Goal: Transaction & Acquisition: Obtain resource

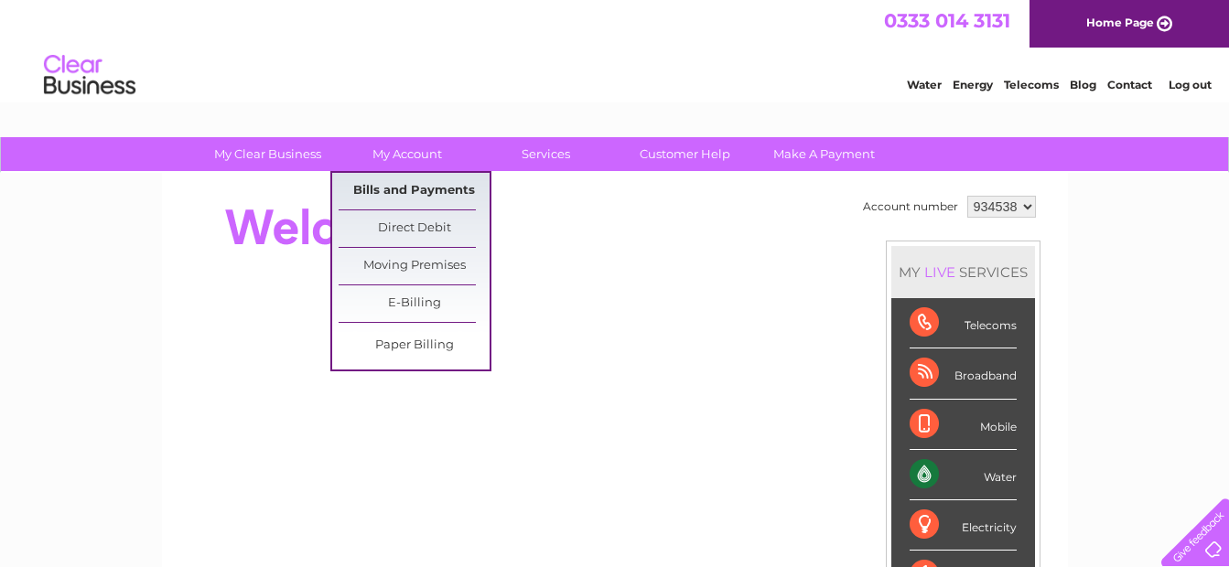
click at [413, 184] on link "Bills and Payments" at bounding box center [414, 191] width 151 height 37
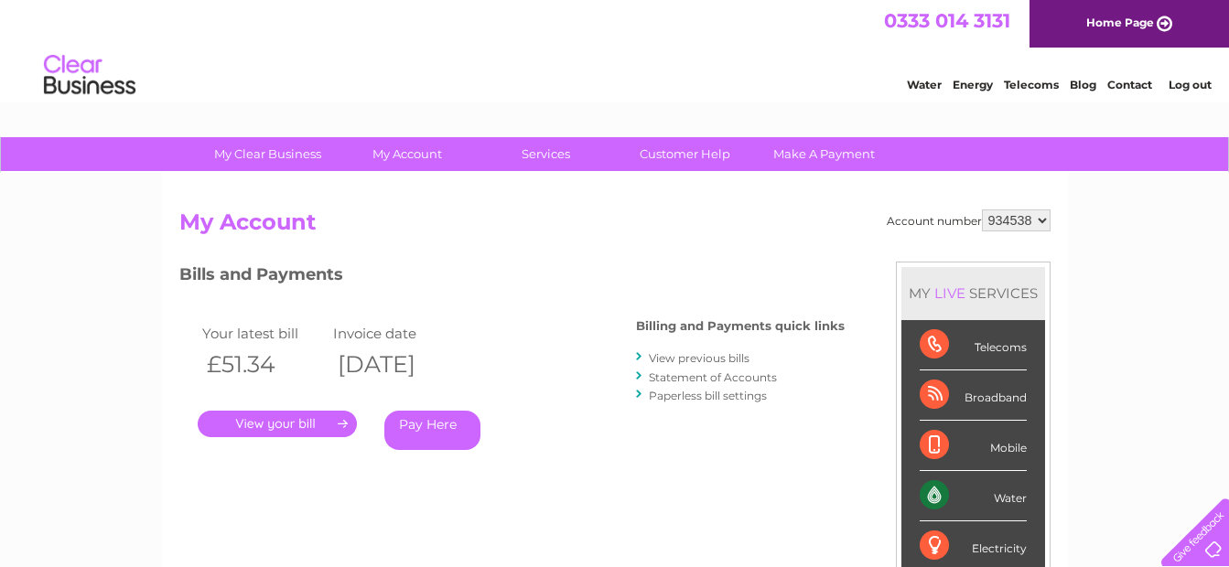
scroll to position [92, 0]
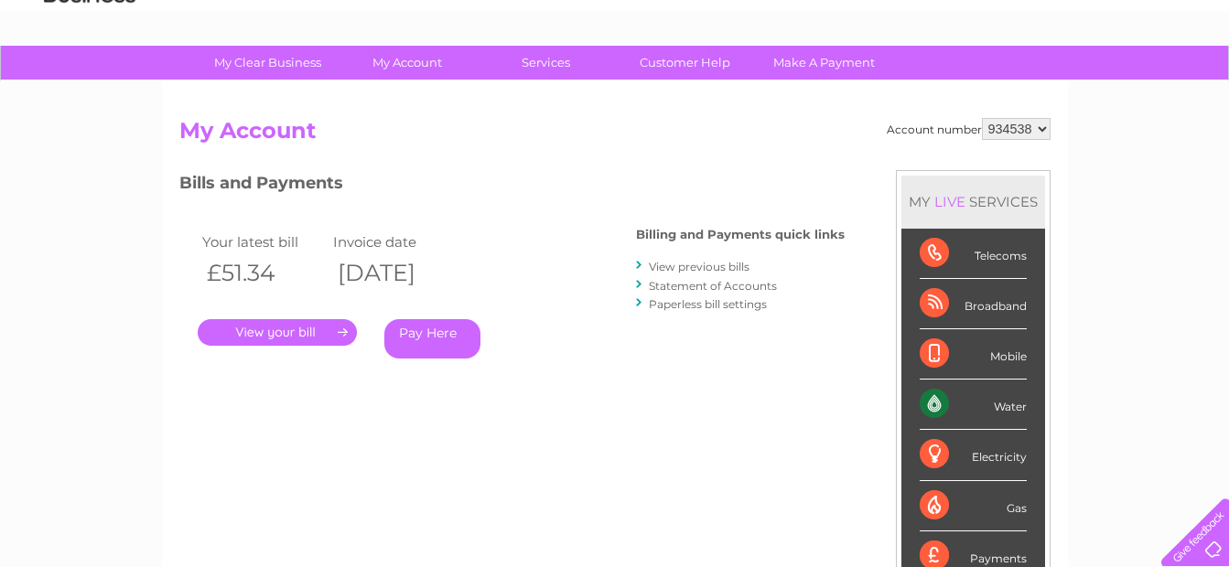
click at [699, 263] on link "View previous bills" at bounding box center [699, 267] width 101 height 14
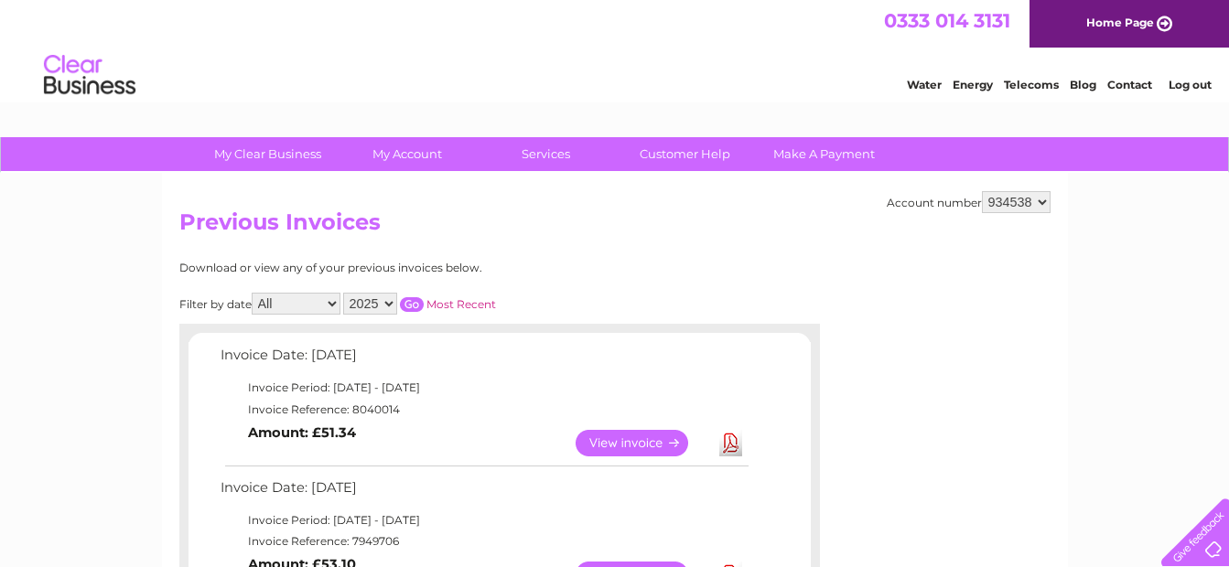
scroll to position [92, 0]
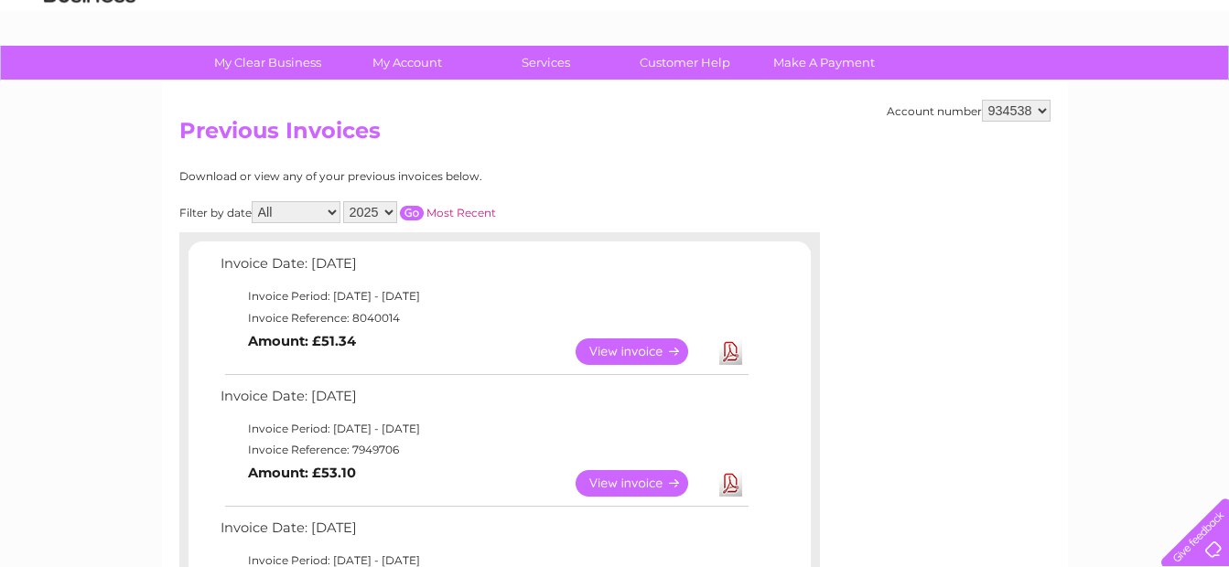
click at [648, 352] on link "View" at bounding box center [643, 352] width 135 height 27
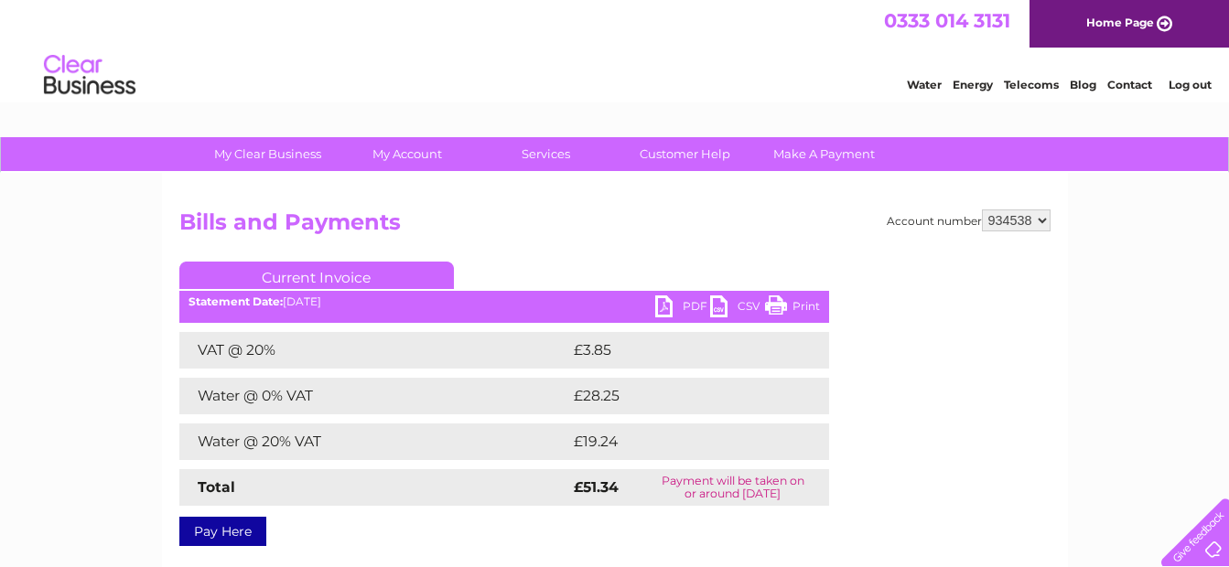
click at [662, 308] on link "PDF" at bounding box center [682, 309] width 55 height 27
click at [1202, 84] on link "Log out" at bounding box center [1190, 85] width 43 height 14
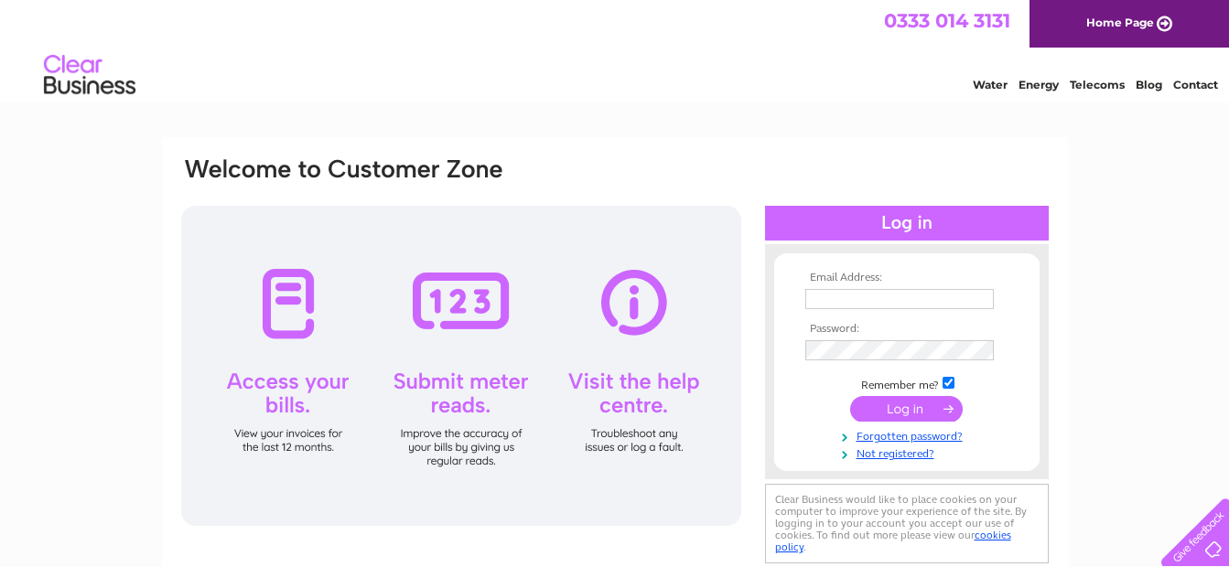
click at [846, 299] on input "text" at bounding box center [899, 299] width 189 height 20
paste input "natalie_allen@ajg.com"
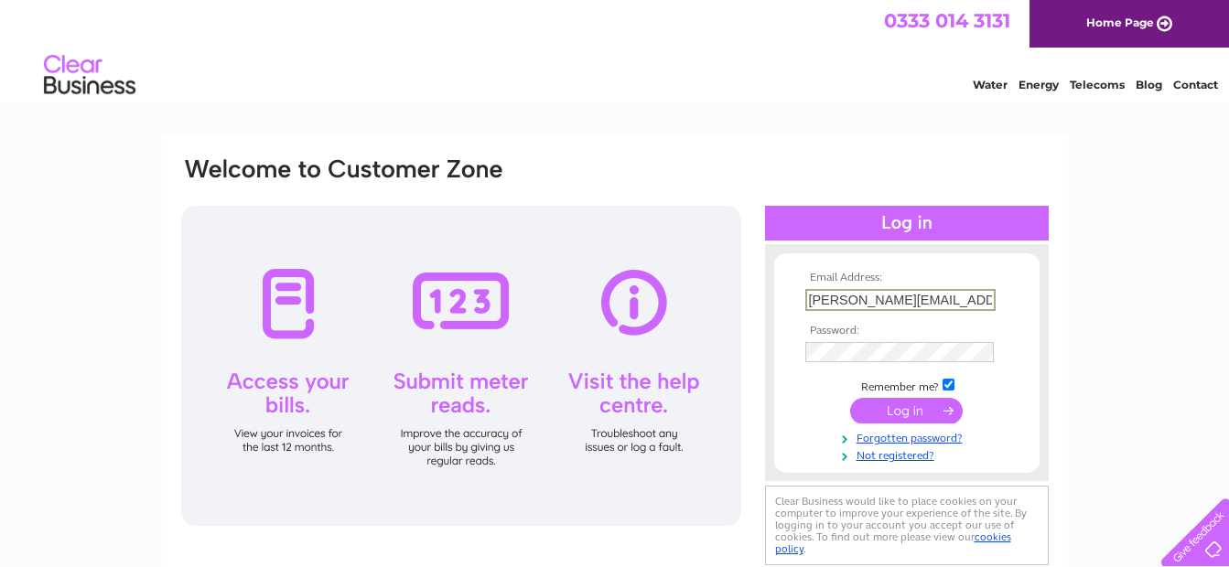
type input "natalie_allen@ajg.com"
click at [887, 411] on input "submit" at bounding box center [906, 411] width 113 height 26
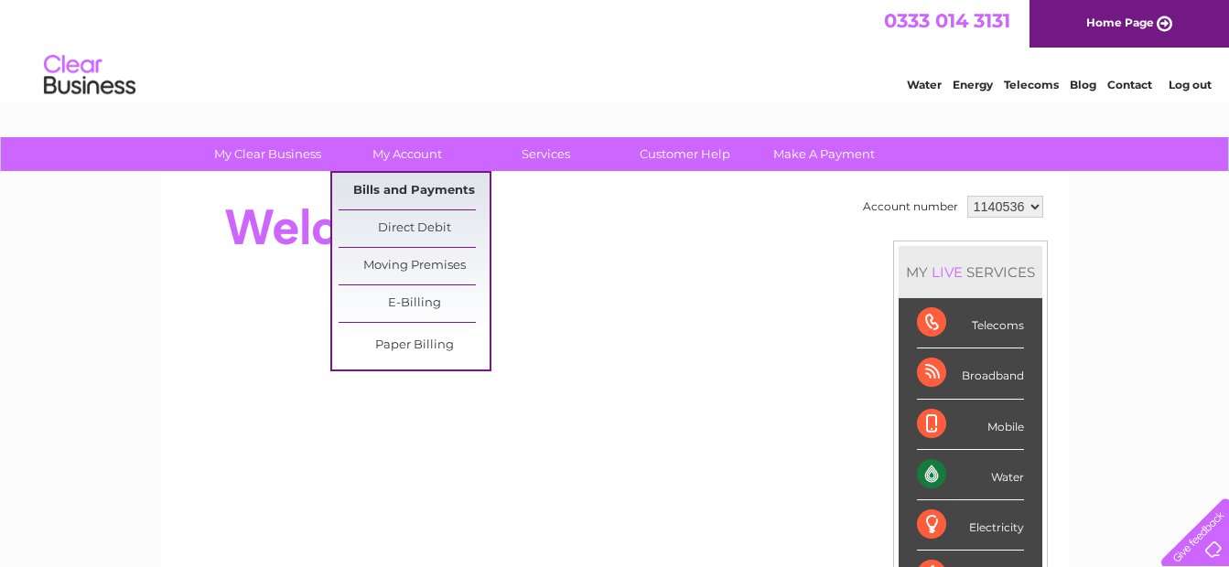
click at [417, 187] on link "Bills and Payments" at bounding box center [414, 191] width 151 height 37
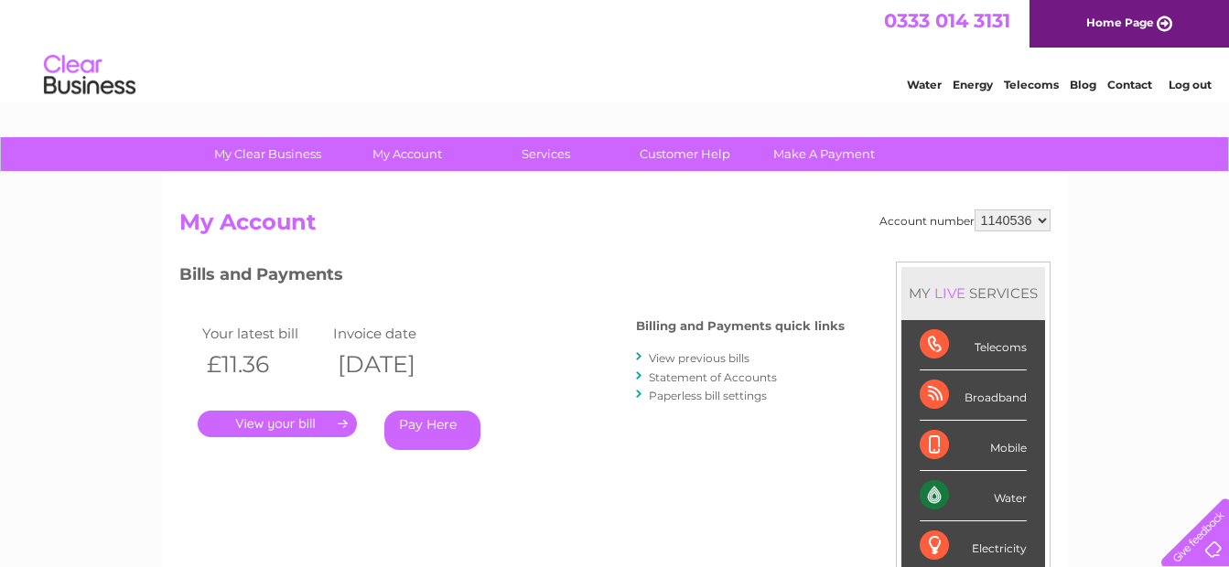
scroll to position [92, 0]
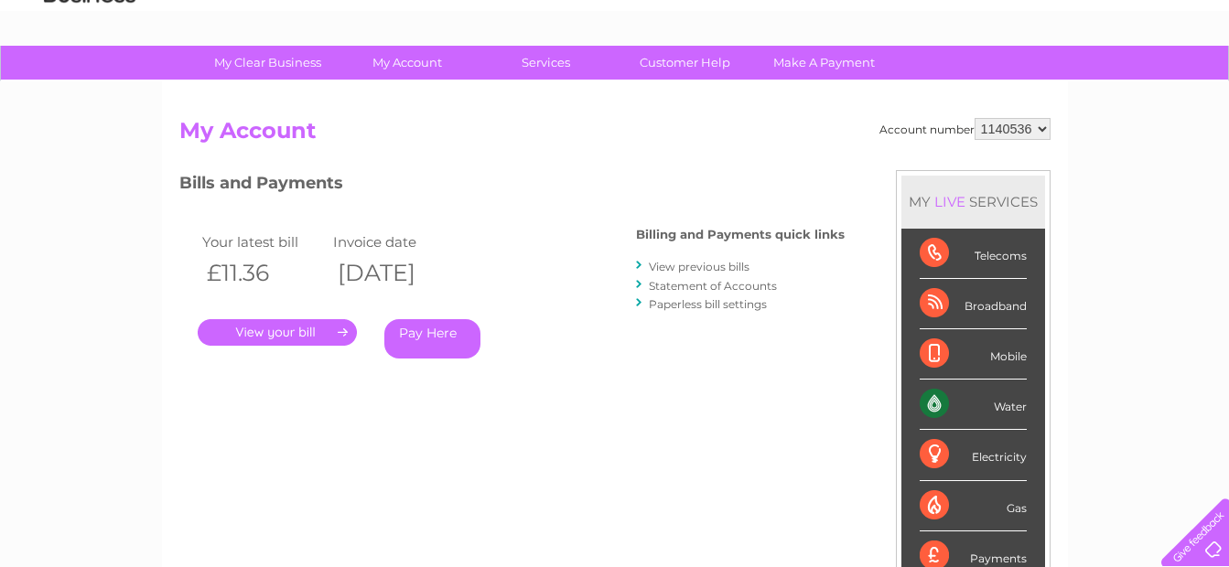
click at [694, 267] on link "View previous bills" at bounding box center [699, 267] width 101 height 14
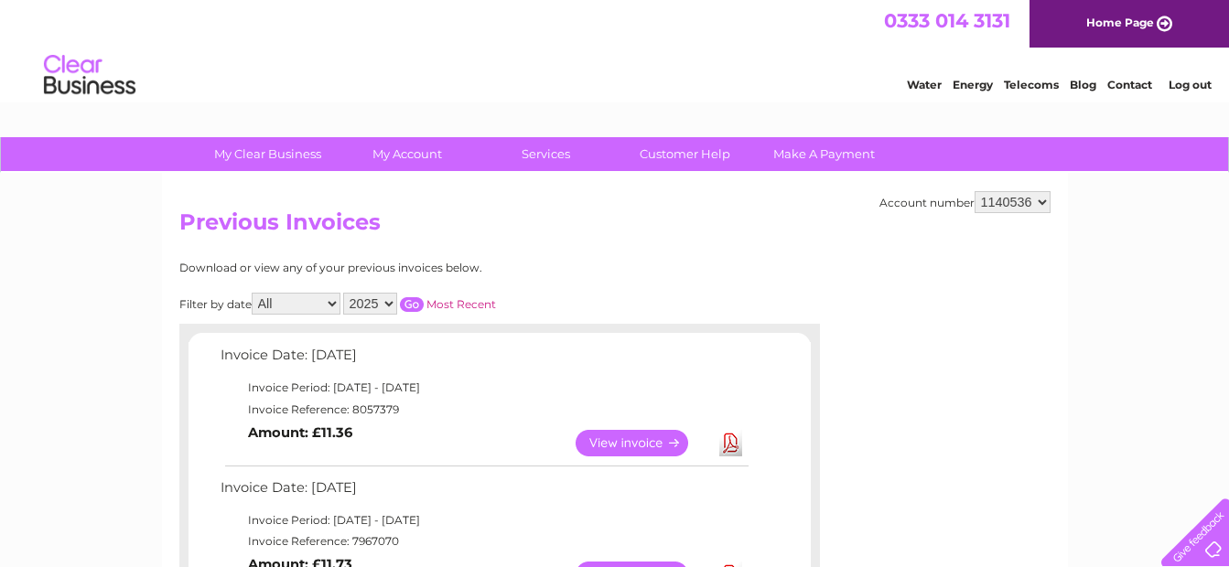
click at [630, 442] on link "View" at bounding box center [643, 443] width 135 height 27
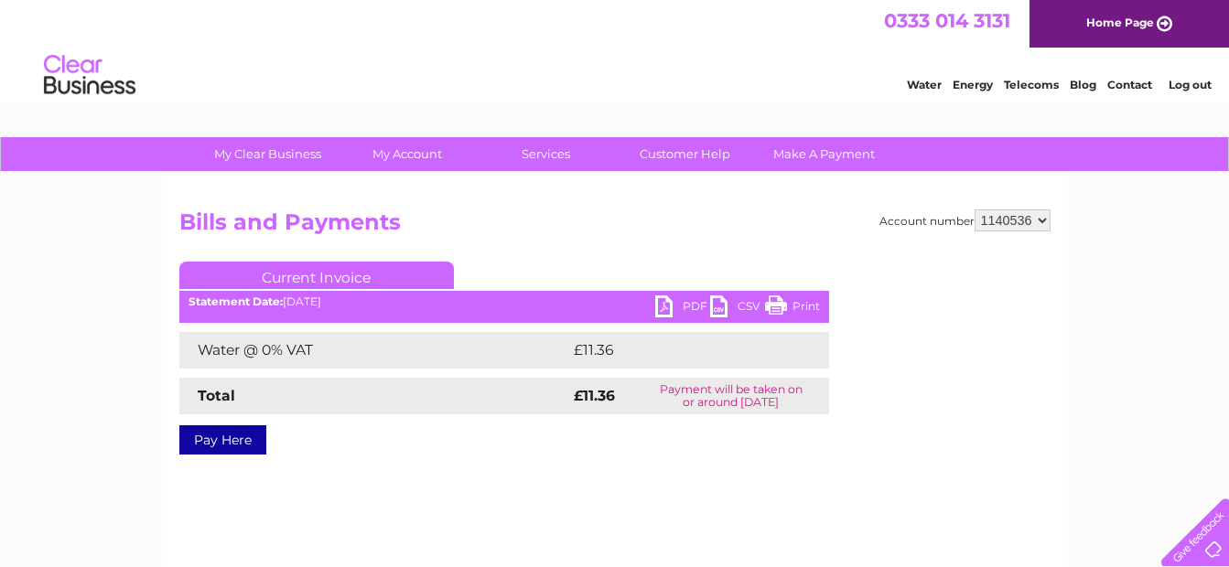
click at [664, 308] on link "PDF" at bounding box center [682, 309] width 55 height 27
